Goal: Transaction & Acquisition: Subscribe to service/newsletter

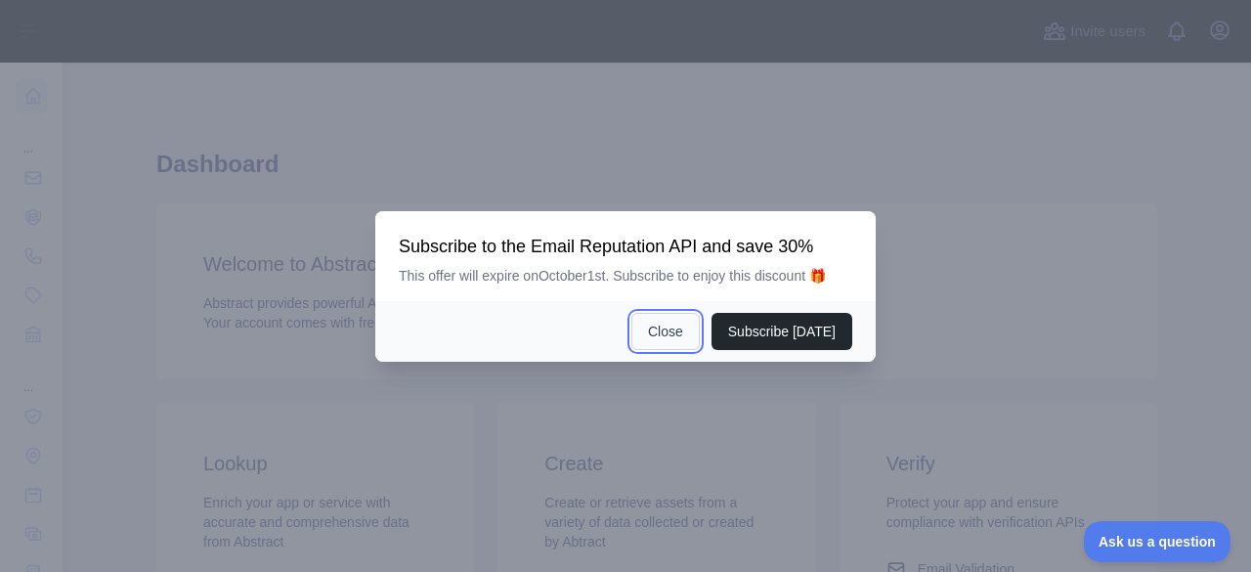
click at [687, 337] on button "Close" at bounding box center [665, 331] width 68 height 37
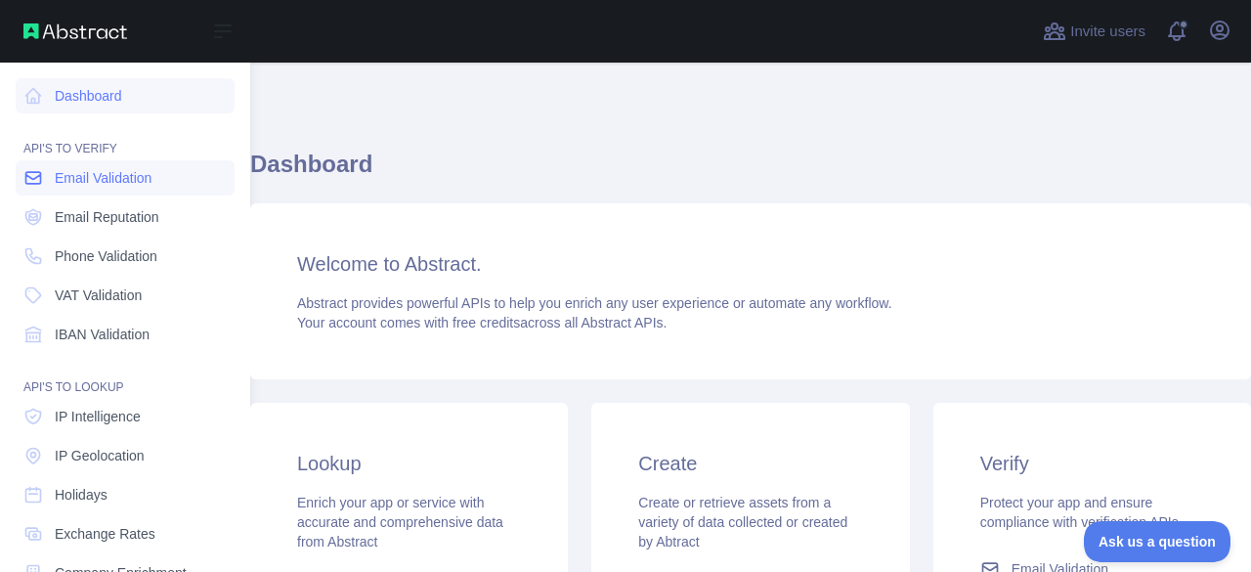
click at [71, 184] on span "Email Validation" at bounding box center [103, 178] width 97 height 20
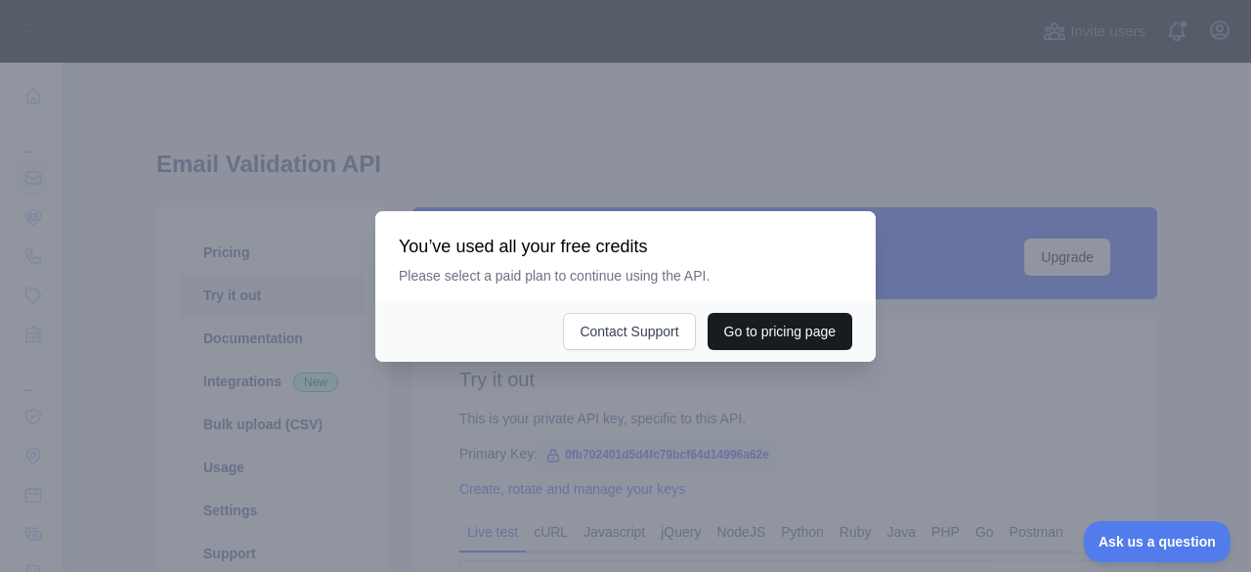
click at [757, 333] on button "Go to pricing page" at bounding box center [780, 331] width 145 height 37
